Goal: Navigation & Orientation: Find specific page/section

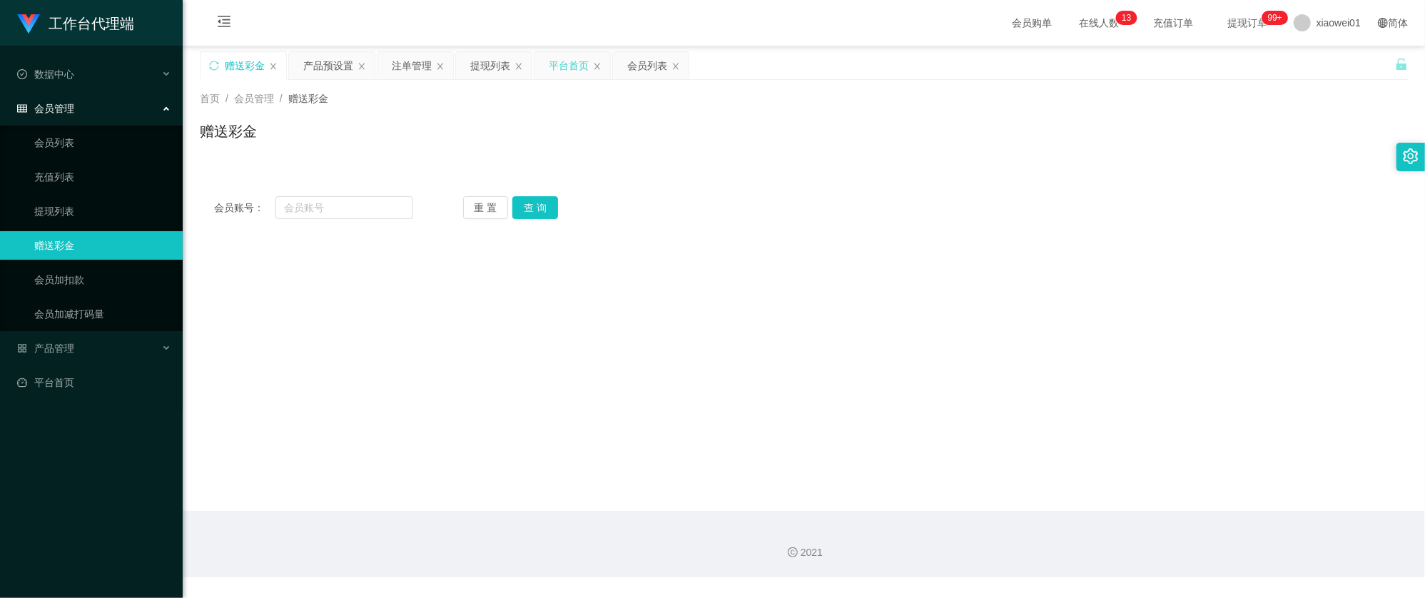
click at [571, 76] on div "平台首页" at bounding box center [569, 65] width 40 height 27
